Goal: Find specific page/section: Find specific page/section

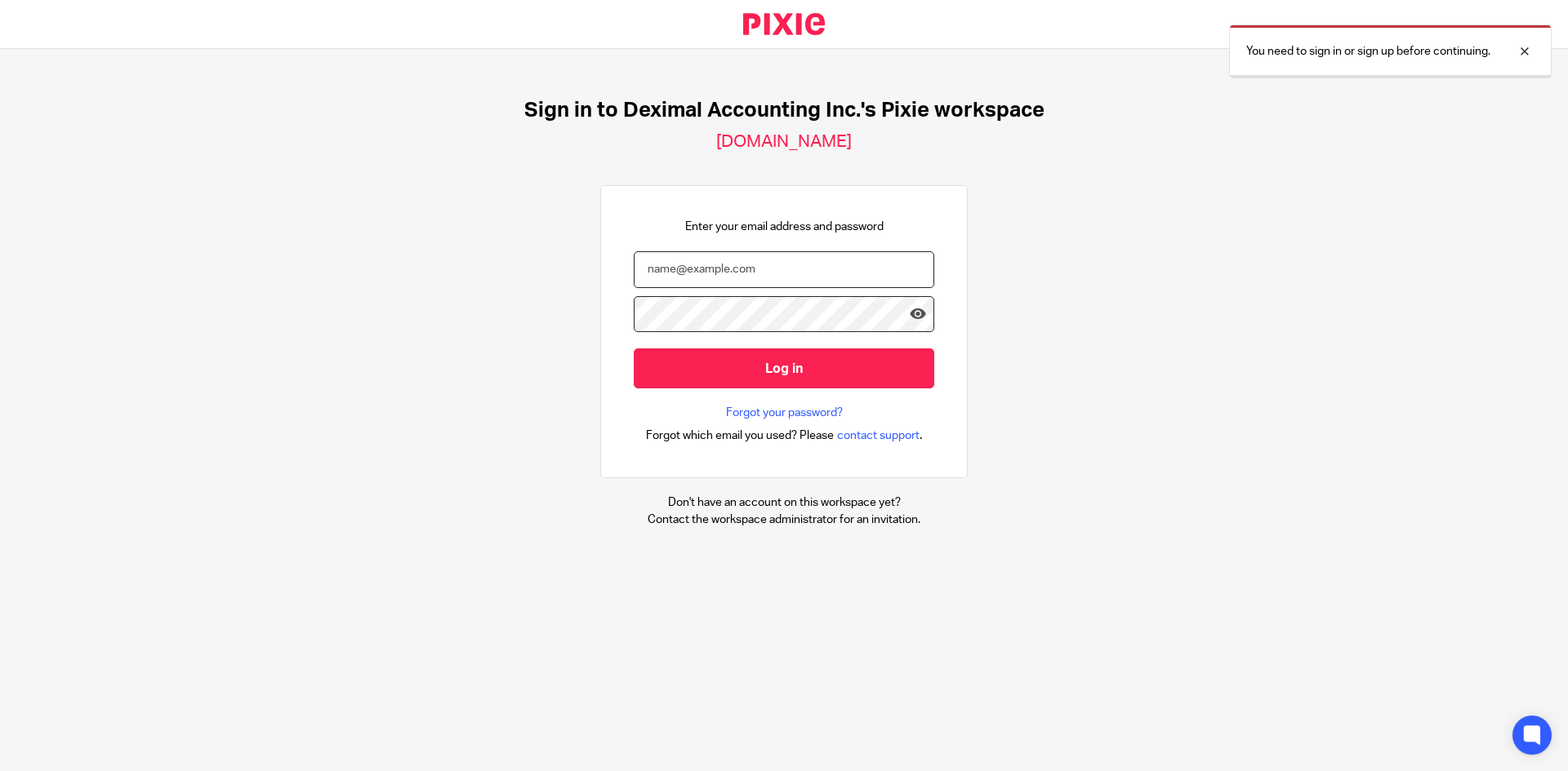
type input "[EMAIL_ADDRESS][DOMAIN_NAME]"
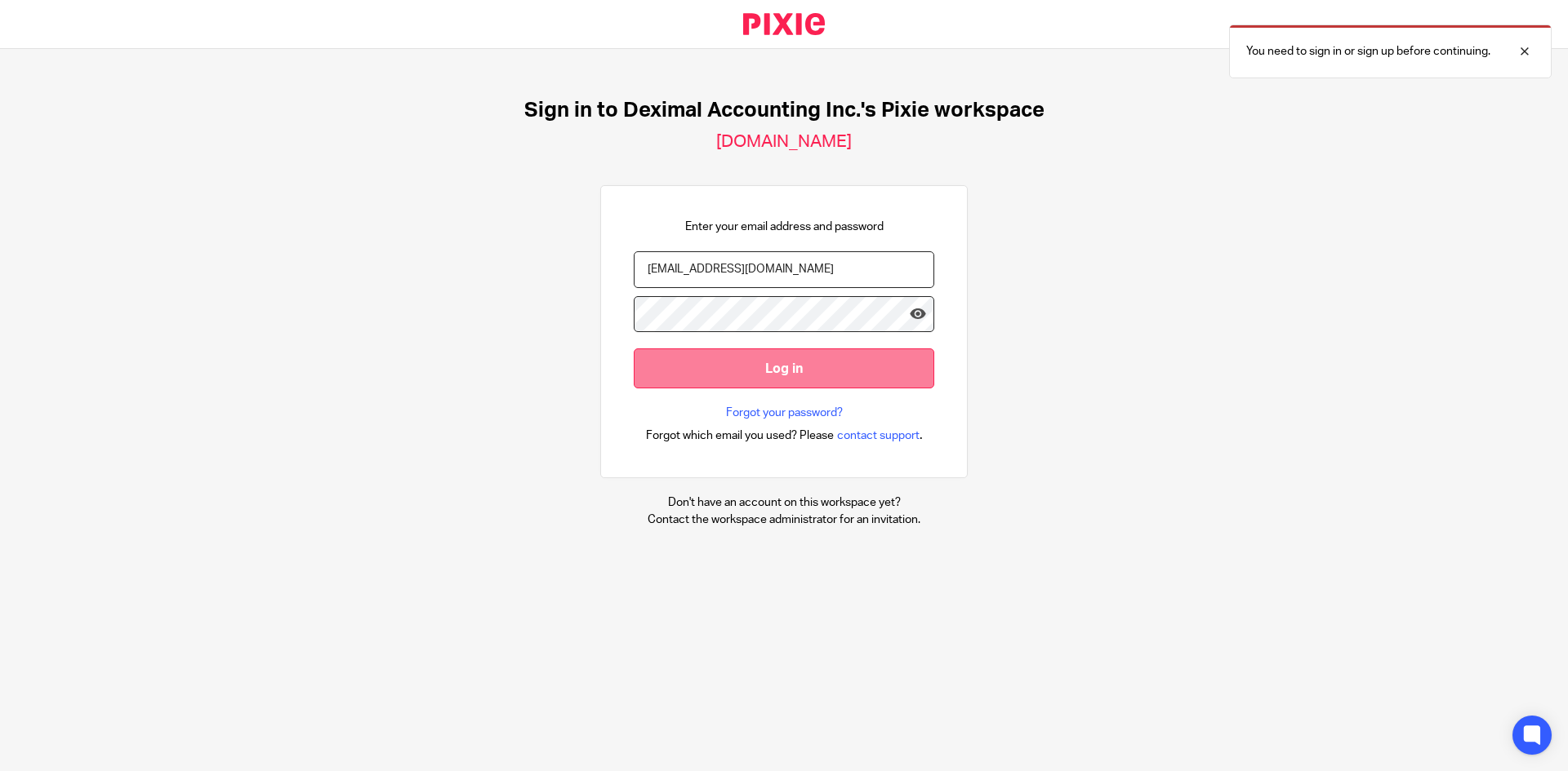
click at [744, 376] on input "Log in" at bounding box center [784, 368] width 301 height 40
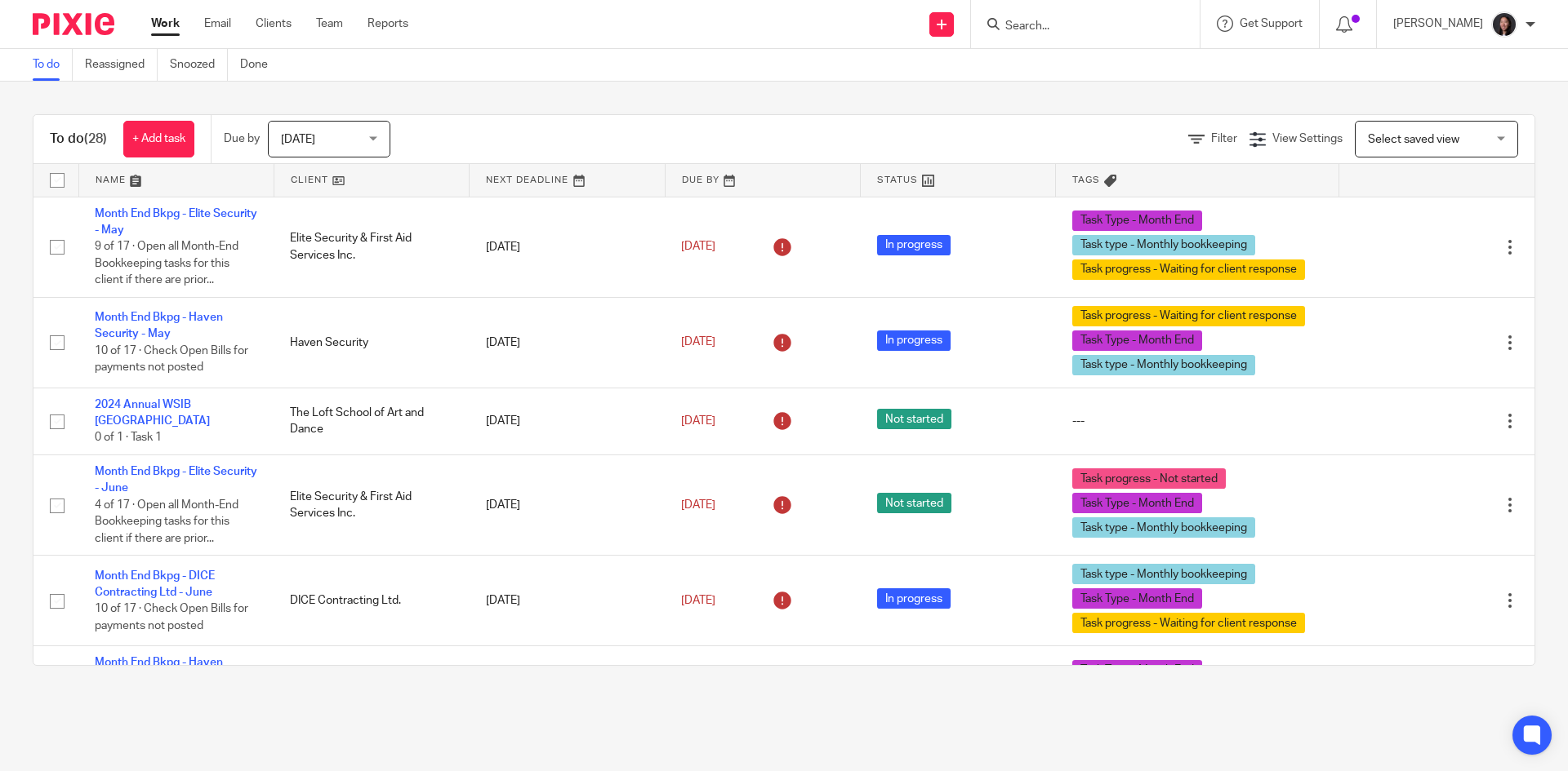
click at [371, 184] on link at bounding box center [372, 180] width 194 height 33
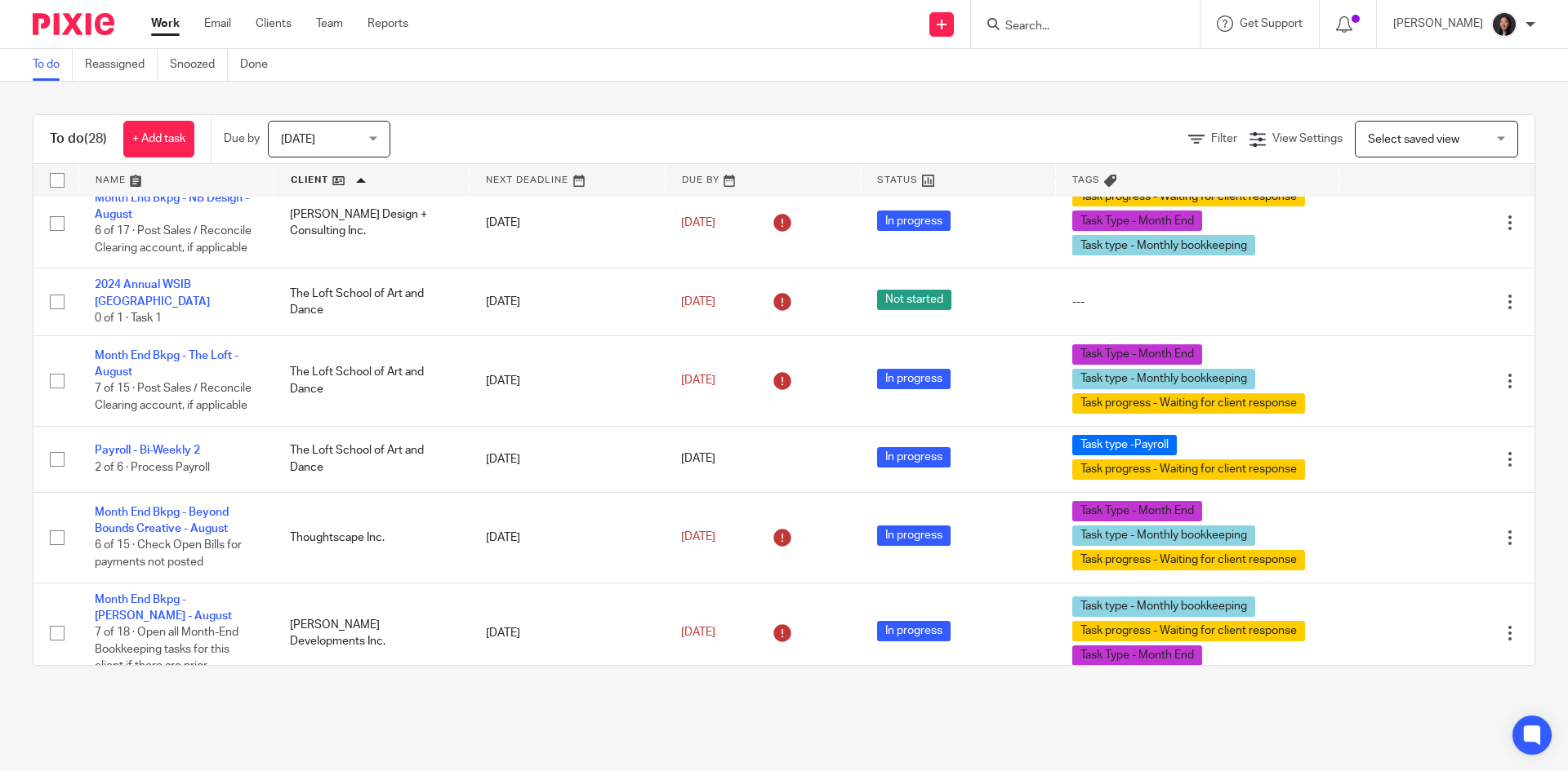
scroll to position [1670, 0]
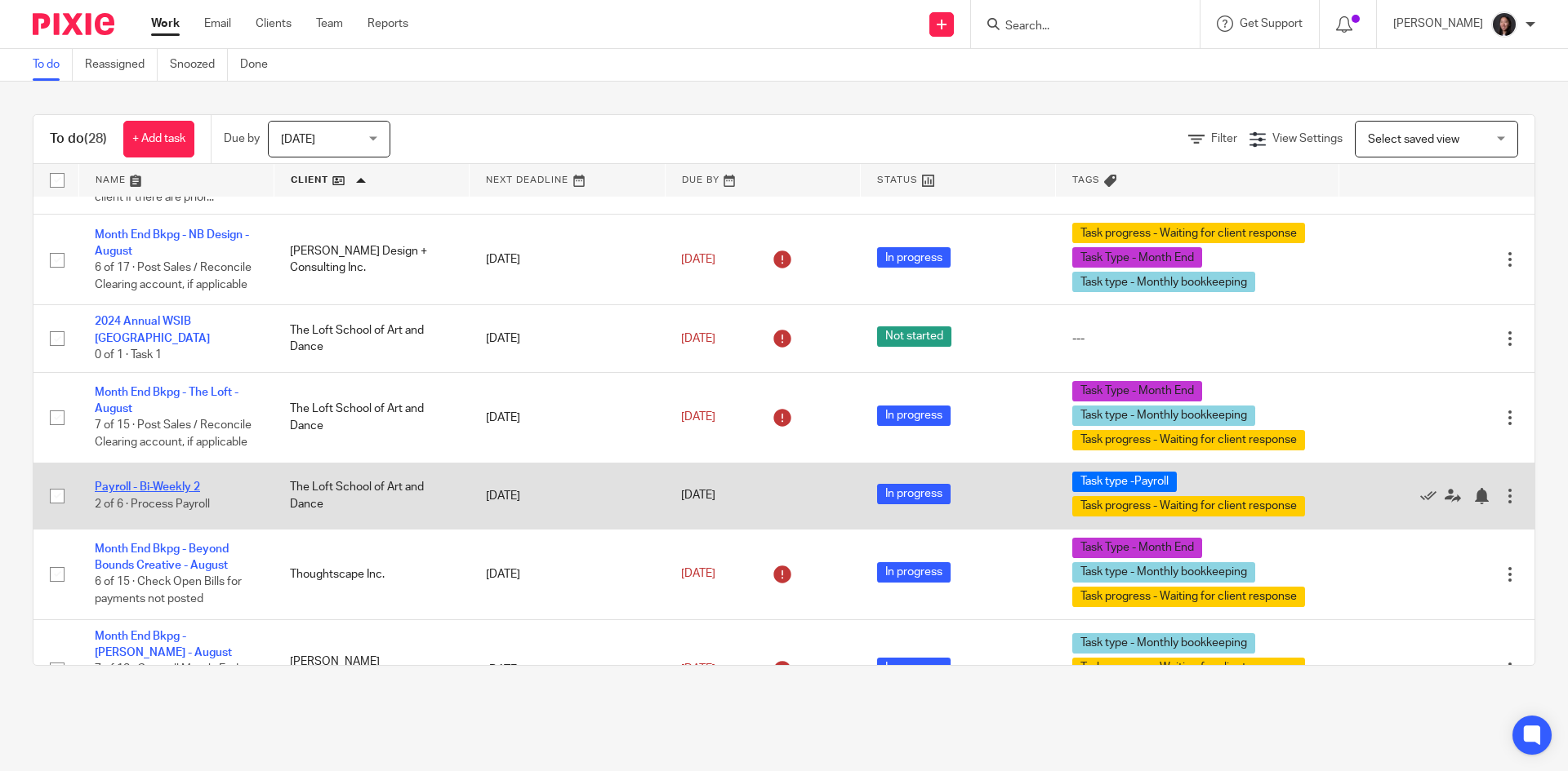
click at [155, 493] on link "Payroll - Bi-Weekly 2" at bounding box center [147, 488] width 105 height 11
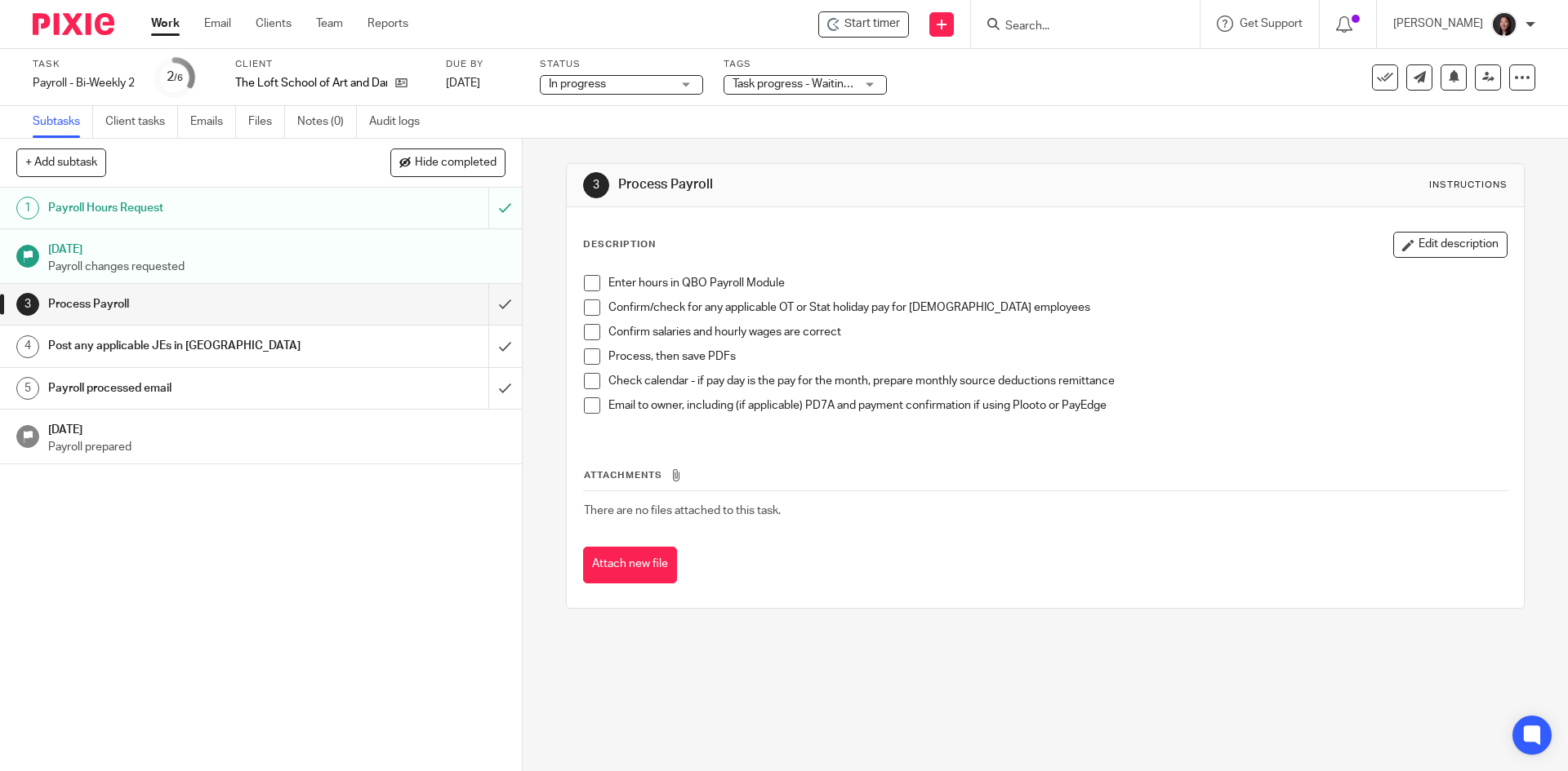
click at [254, 221] on h1 "Payroll Hours Request" at bounding box center [190, 208] width 283 height 25
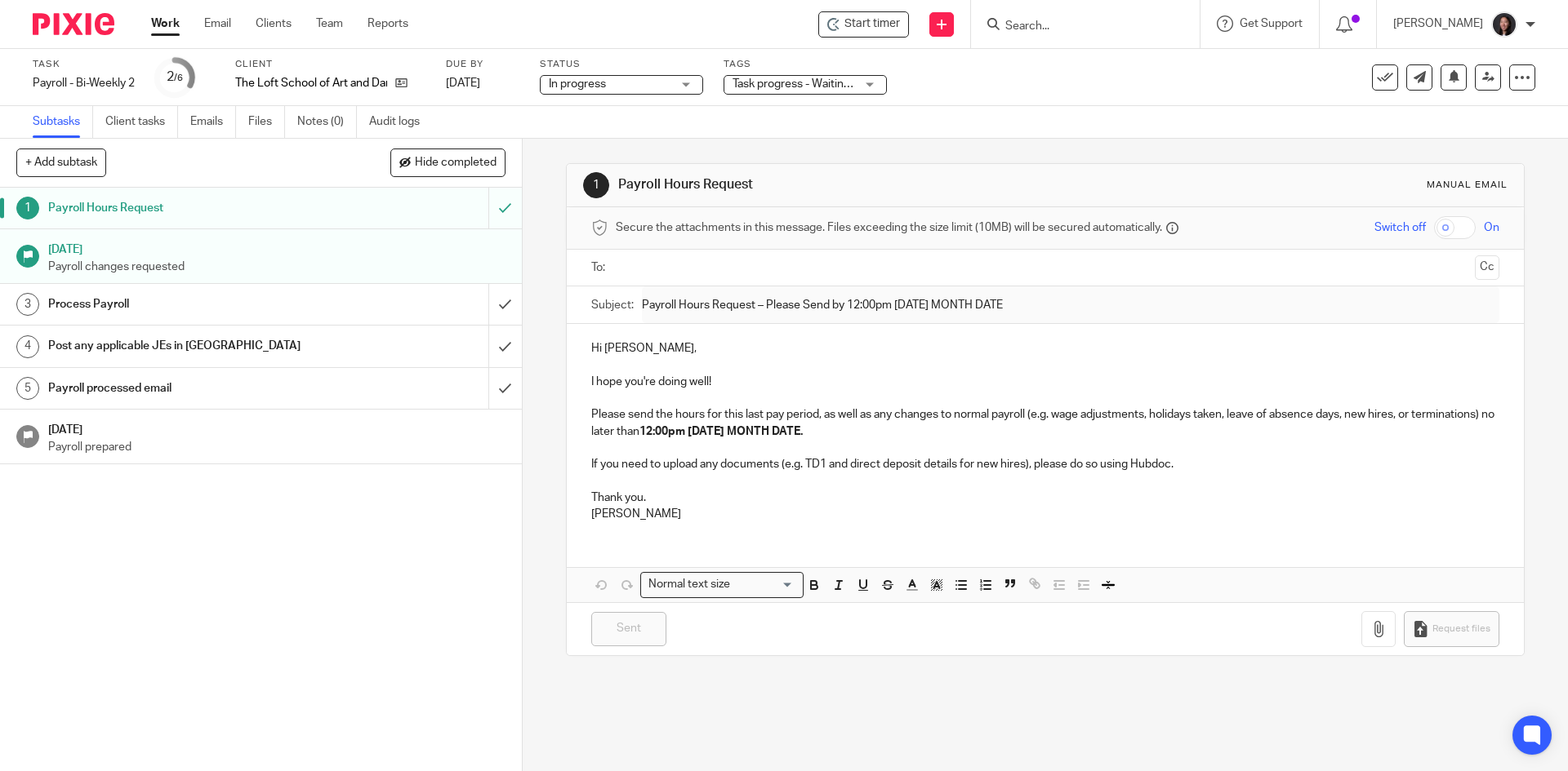
click at [1085, 25] on input "Search" at bounding box center [1077, 27] width 147 height 15
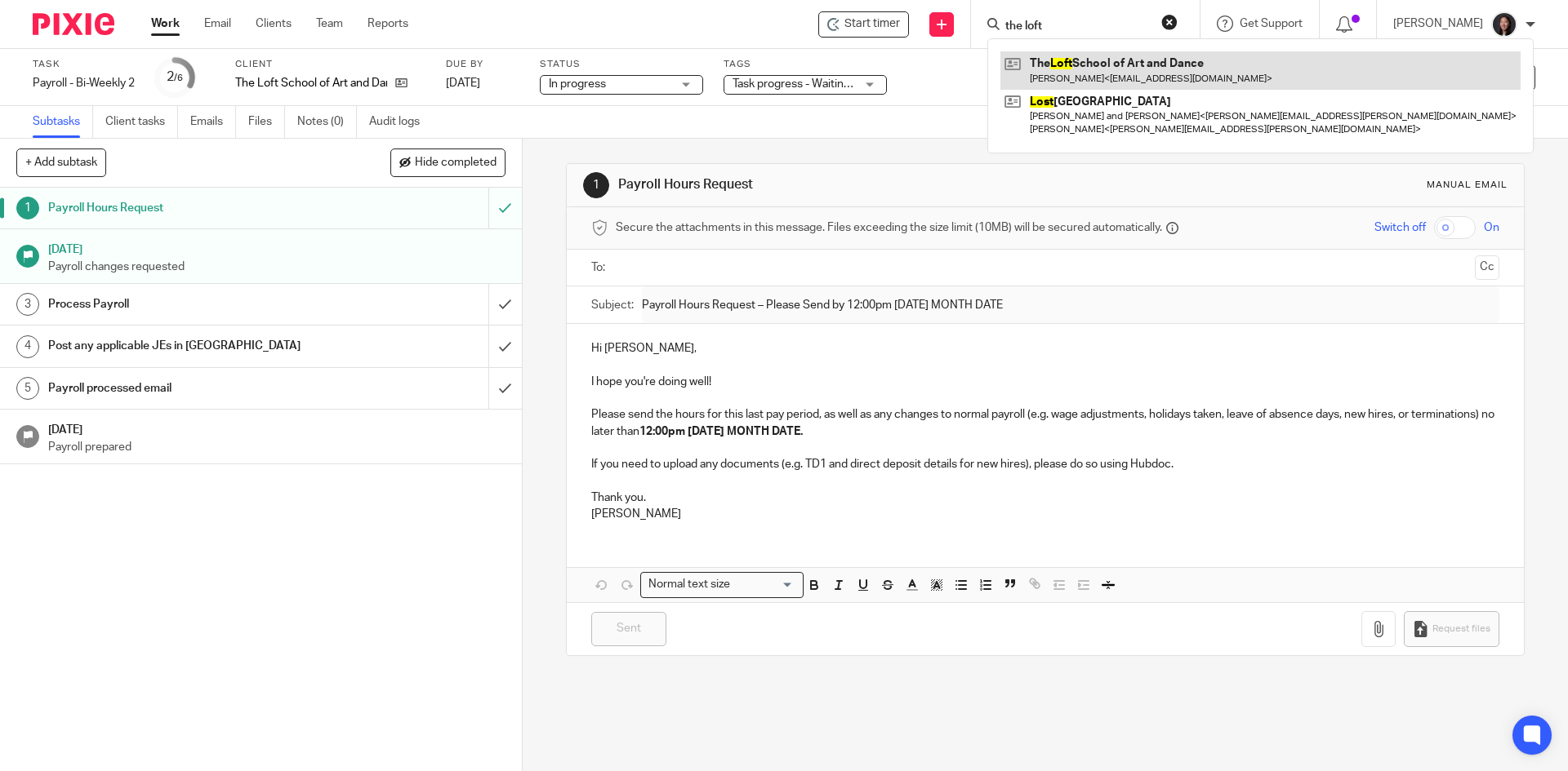
type input "the loft"
click at [1145, 65] on link at bounding box center [1260, 70] width 520 height 38
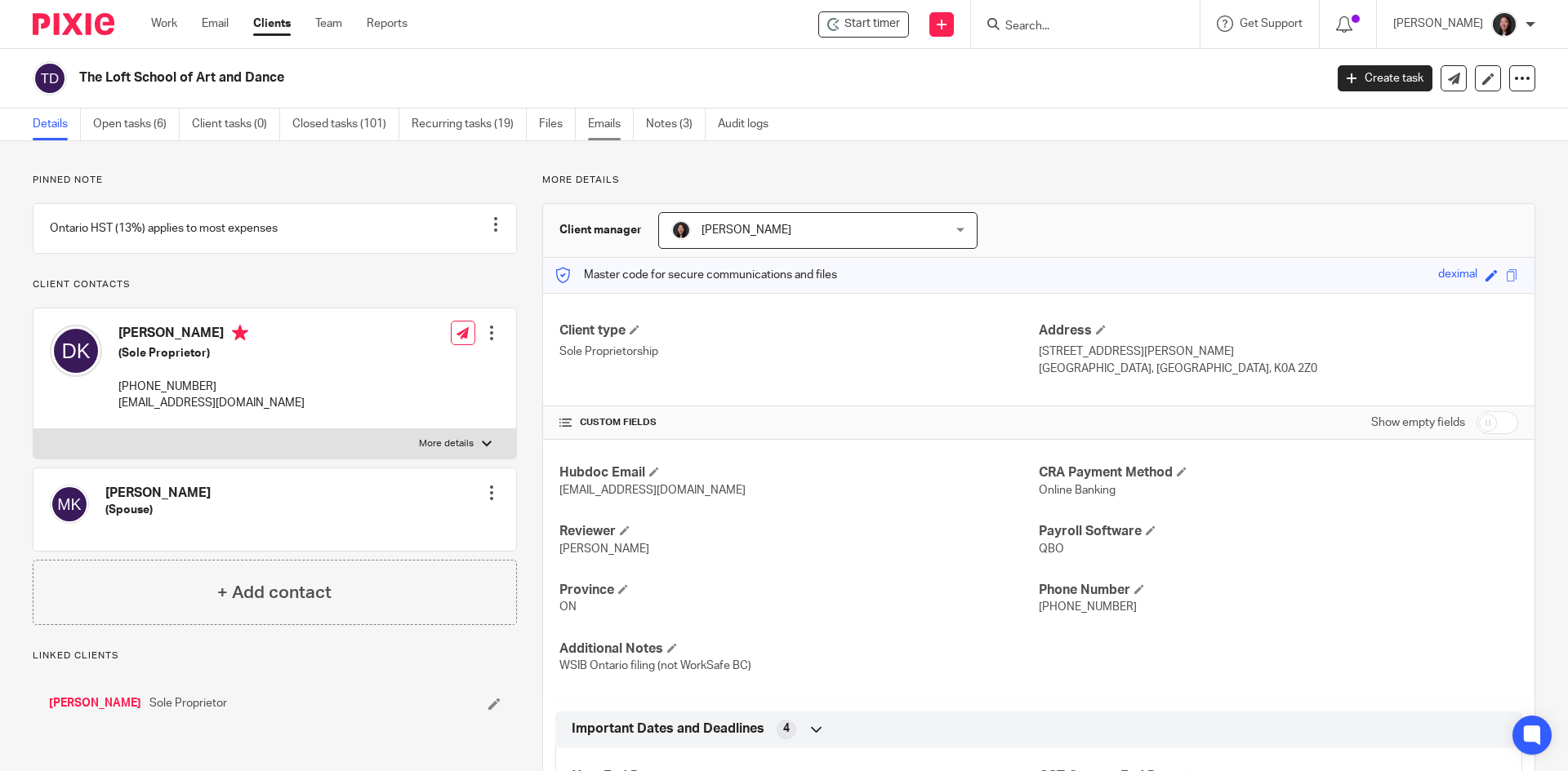
click at [611, 133] on link "Emails" at bounding box center [610, 124] width 46 height 32
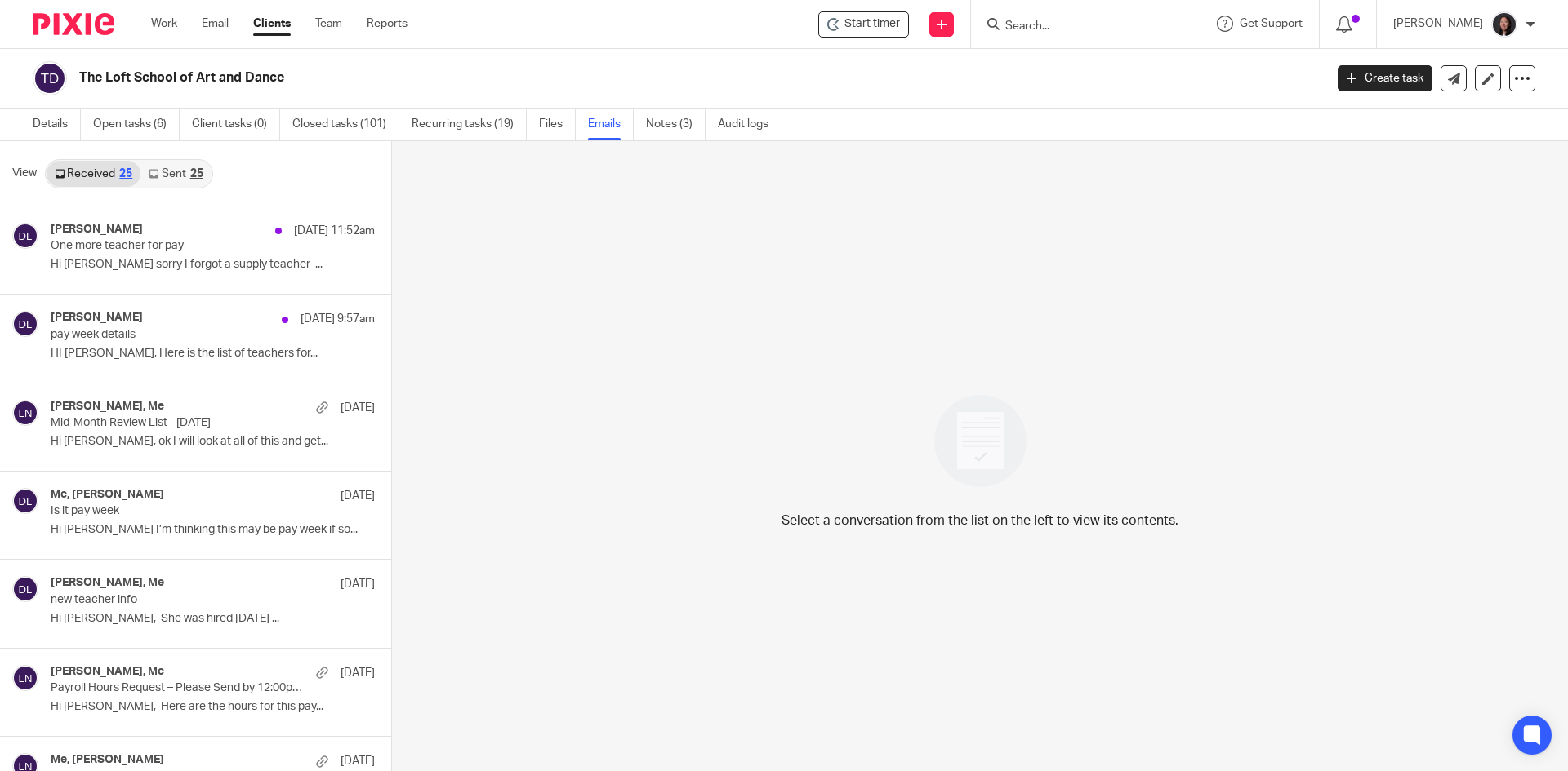
click at [174, 168] on link "Sent 25" at bounding box center [176, 174] width 70 height 26
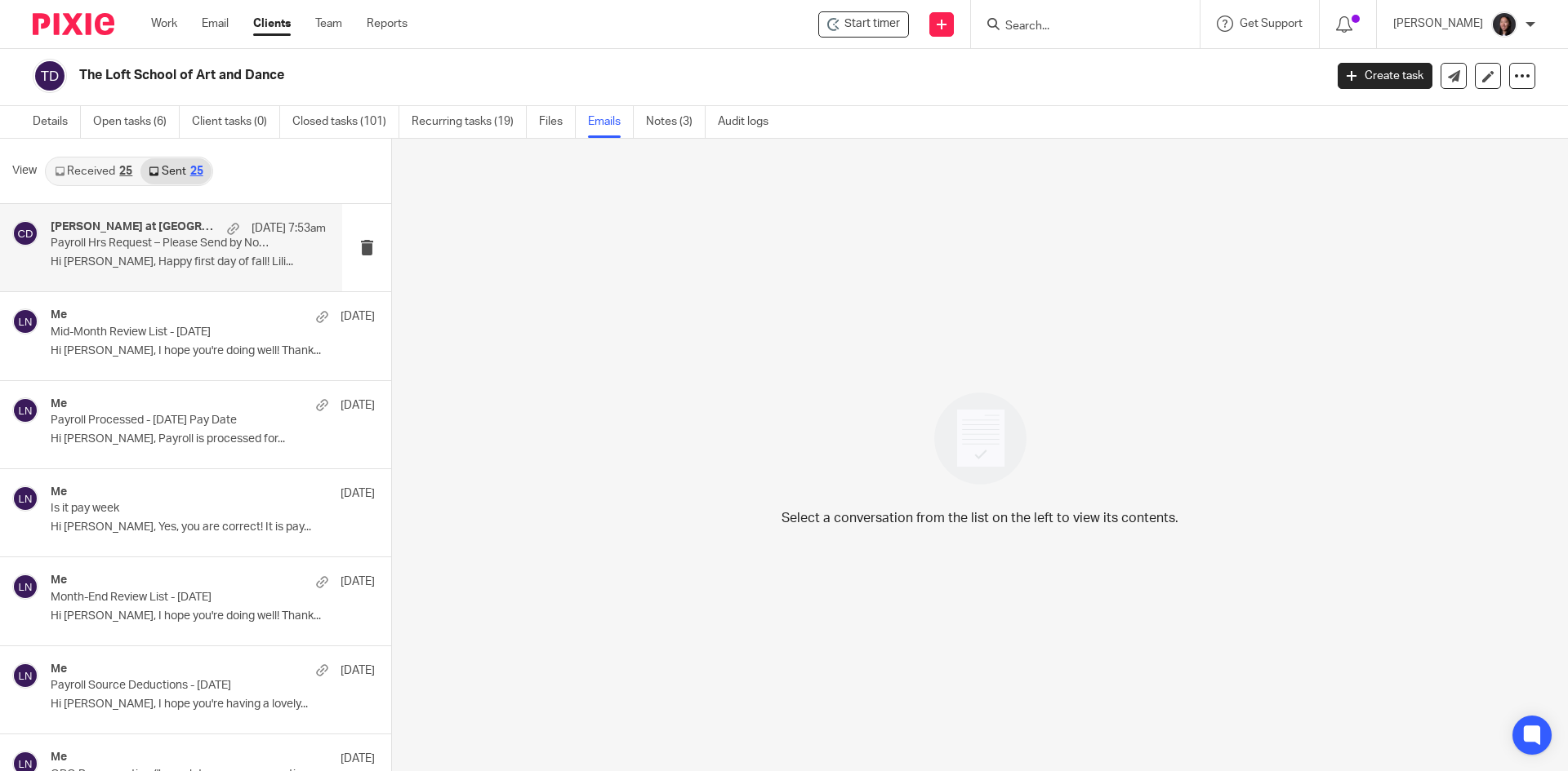
click at [152, 239] on p "Payroll Hrs Request – Please Send by Noon [DATE]" at bounding box center [161, 243] width 221 height 14
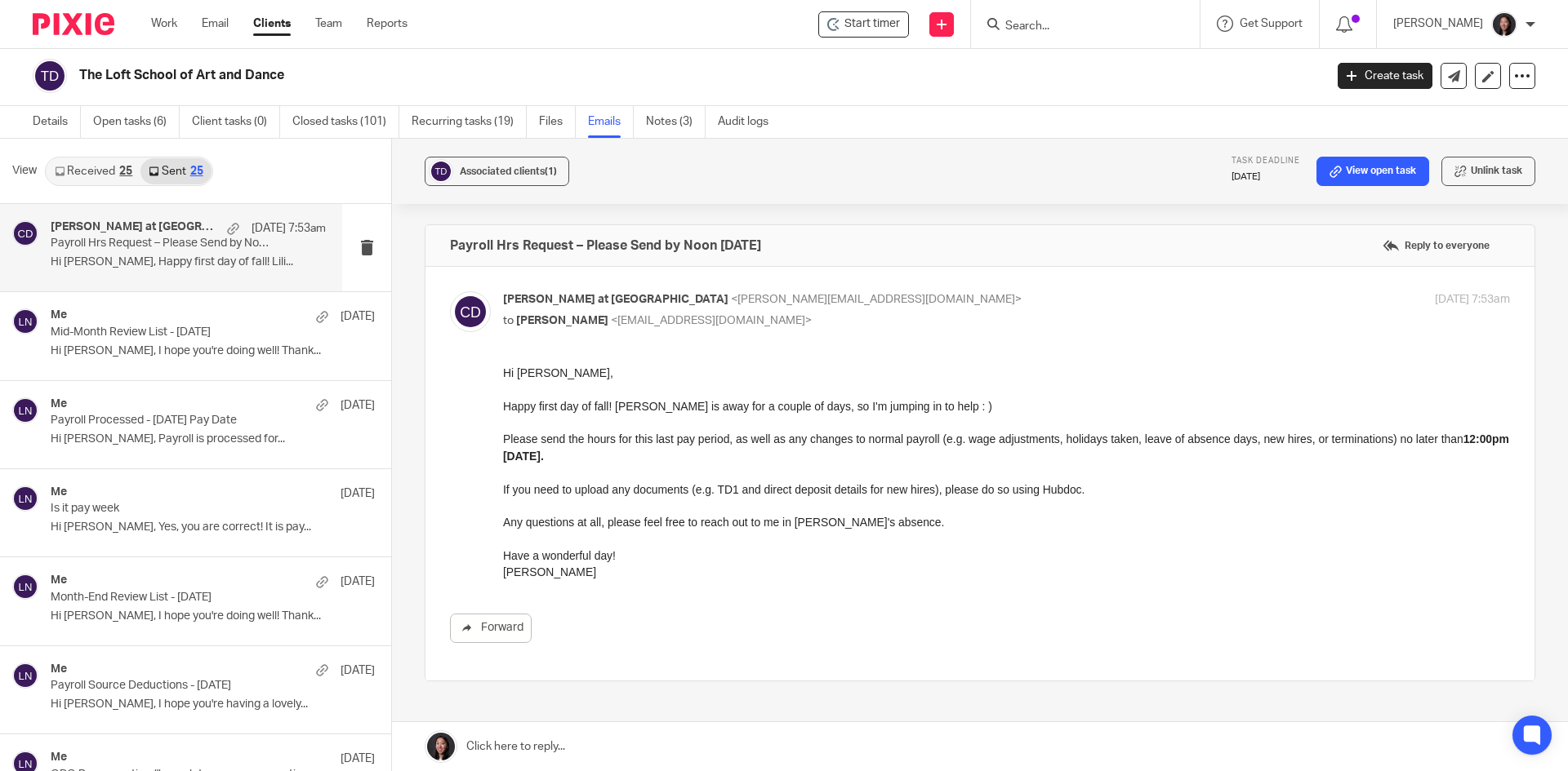
scroll to position [0, 0]
click at [71, 168] on link "Received 25" at bounding box center [93, 172] width 94 height 26
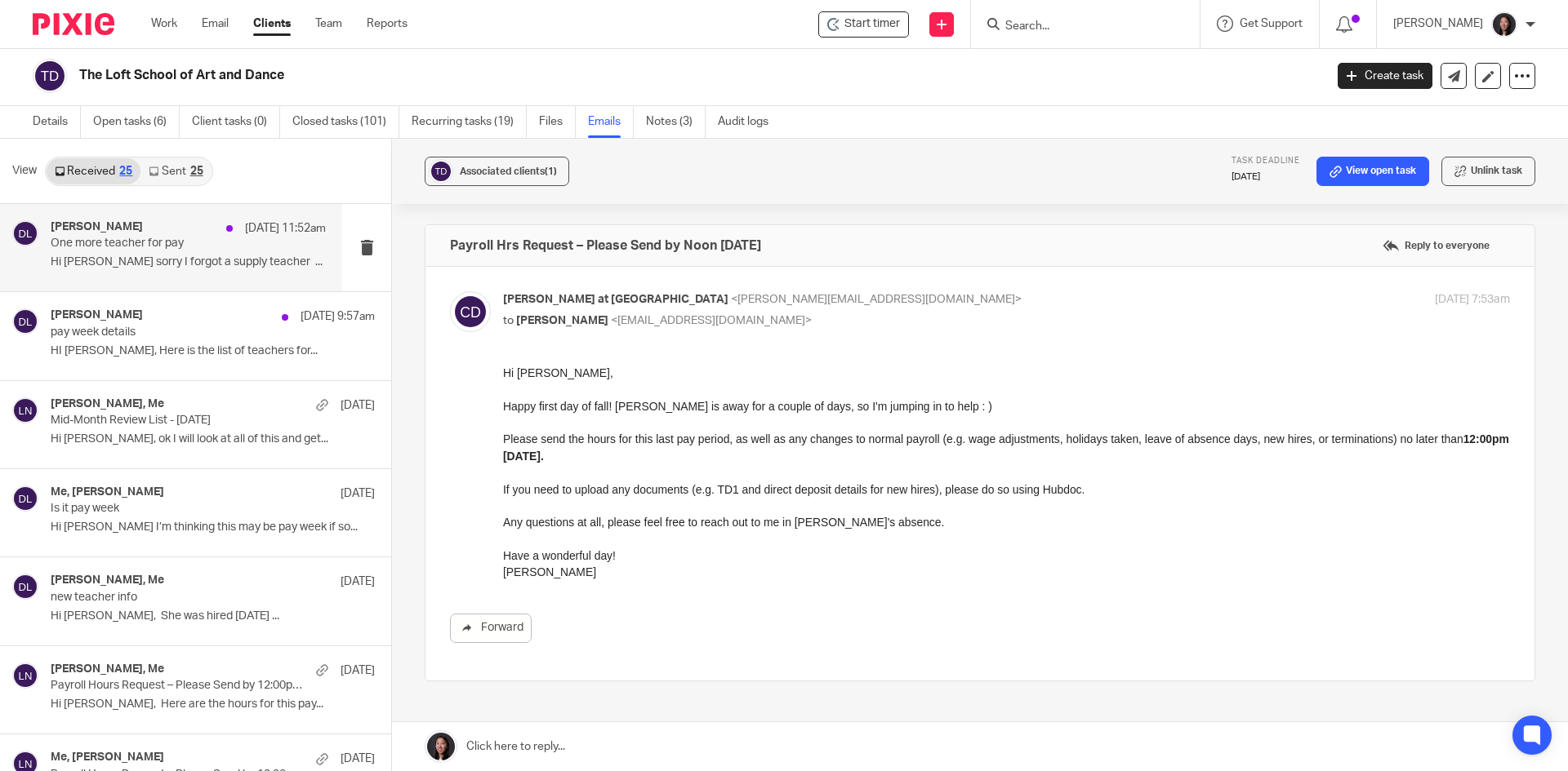
click at [132, 241] on p "One more teacher for pay" at bounding box center [161, 243] width 221 height 14
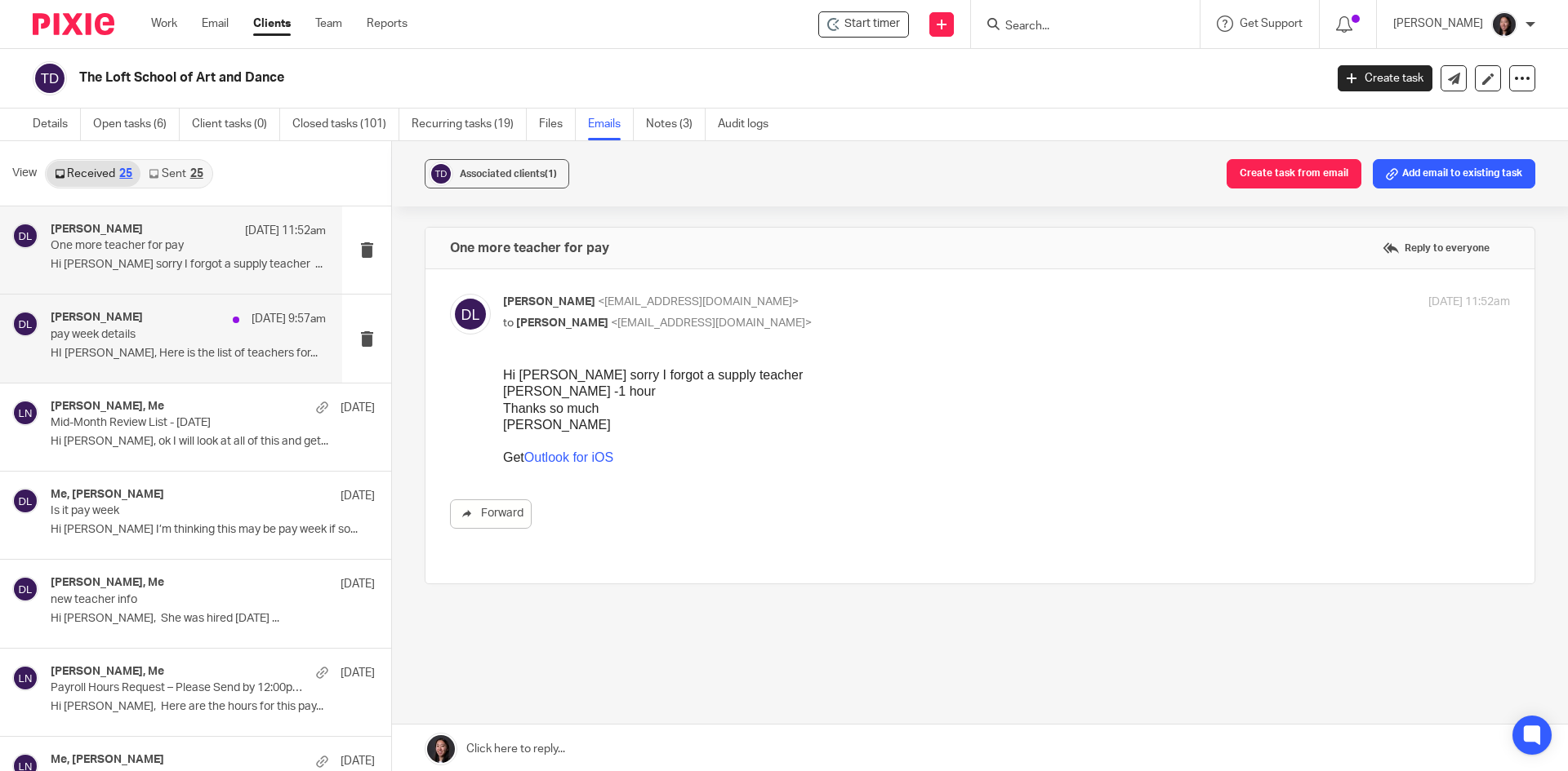
click at [185, 316] on div "[PERSON_NAME] [DATE] 9:57am" at bounding box center [188, 319] width 275 height 16
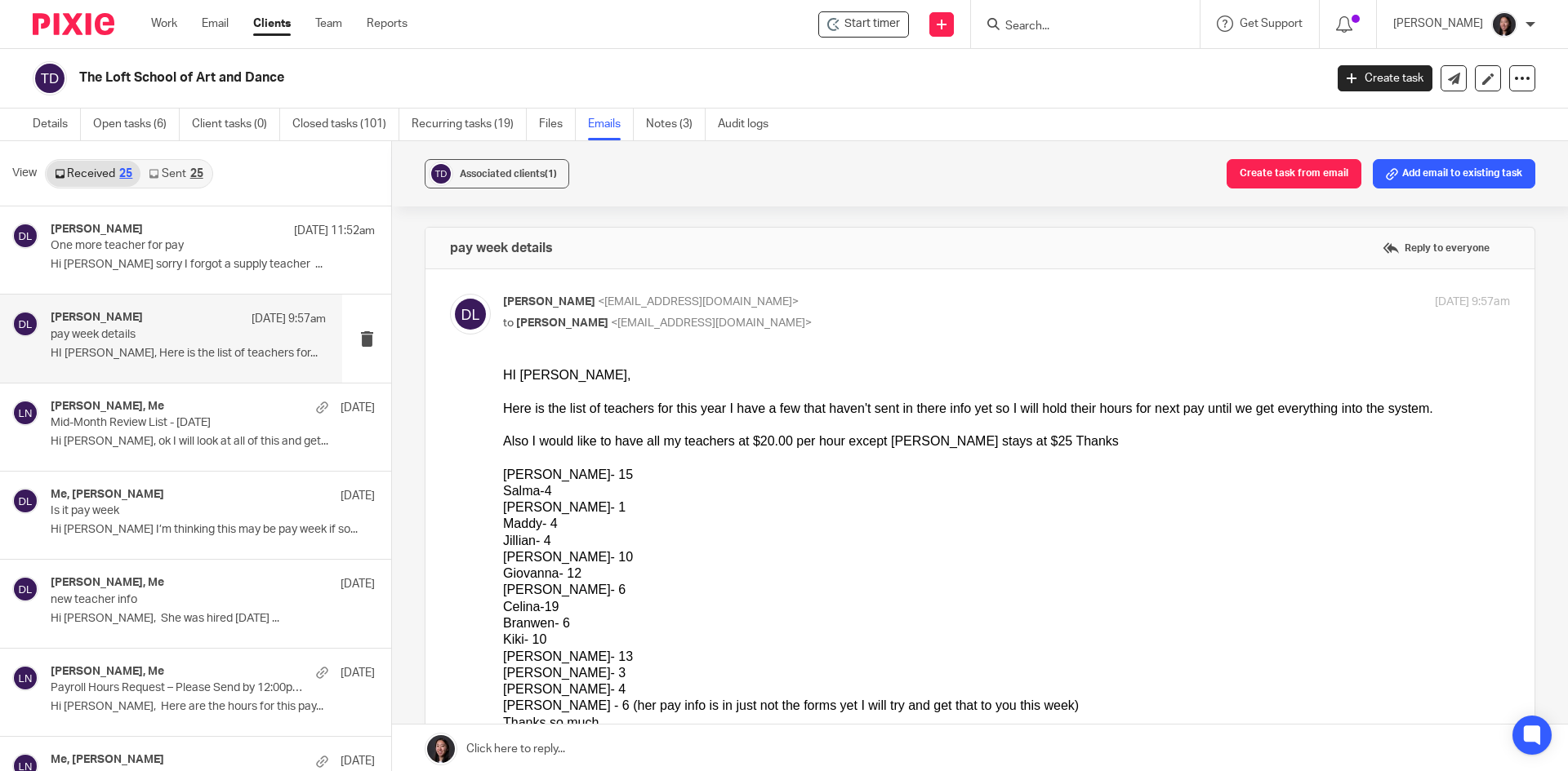
scroll to position [163, 0]
